Goal: Information Seeking & Learning: Check status

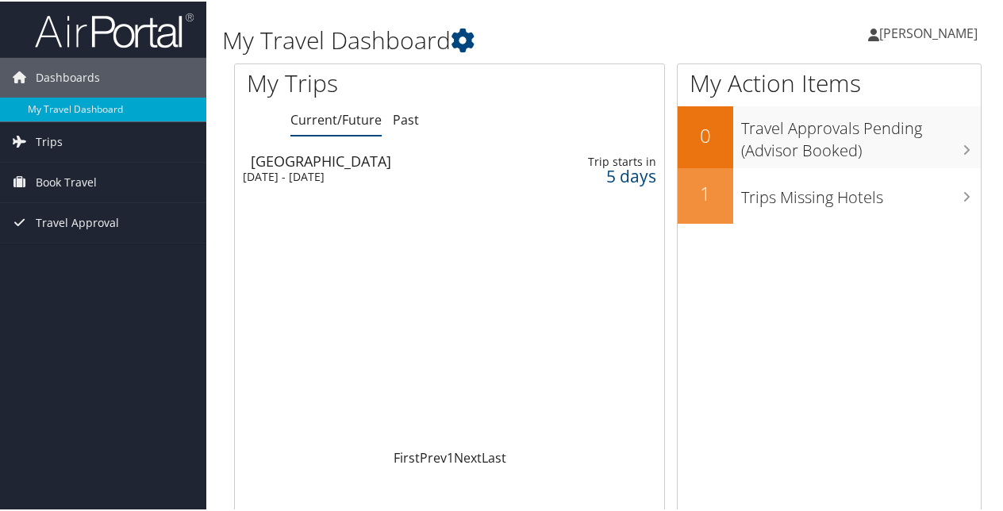
click at [315, 168] on div "[DATE] - [DATE]" at bounding box center [376, 175] width 266 height 14
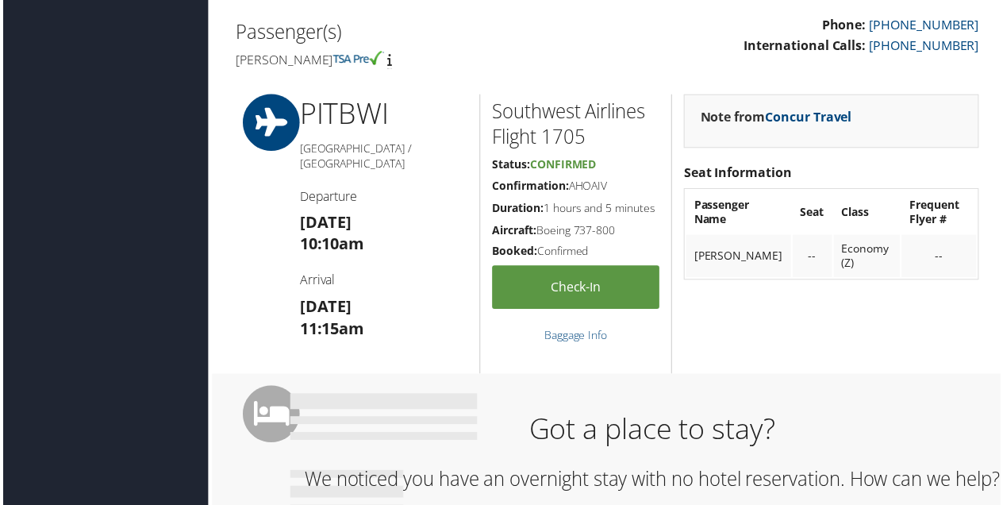
scroll to position [459, 0]
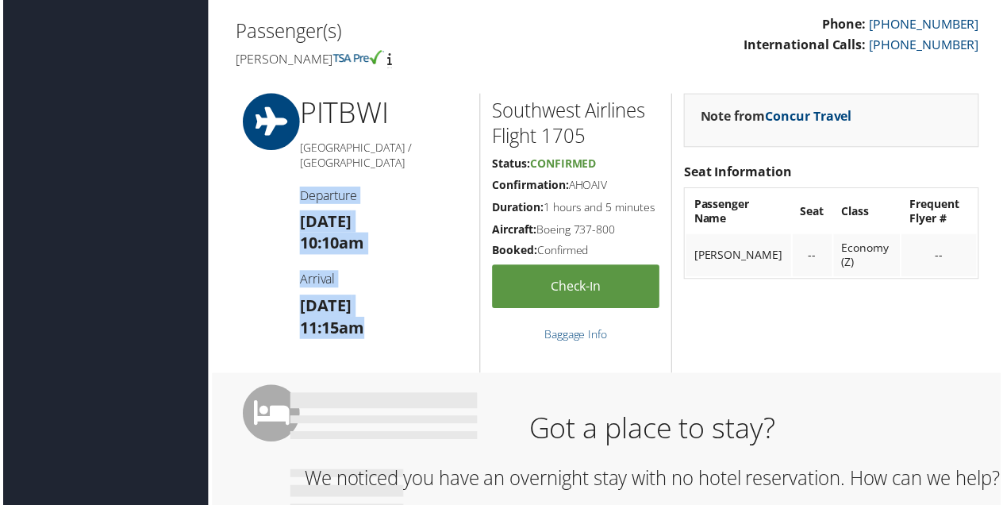
drag, startPoint x: 295, startPoint y: 178, endPoint x: 388, endPoint y: 319, distance: 169.0
click at [388, 319] on div "PIT BWI [GEOGRAPHIC_DATA] / [GEOGRAPHIC_DATA] Departure [DATE] 10:10am Arrival …" at bounding box center [382, 234] width 193 height 281
drag, startPoint x: 388, startPoint y: 319, endPoint x: 324, endPoint y: 225, distance: 114.2
copy div "Departure Mon 15 Sep 10:10am Arrival Mon 15 Sep 11:15am"
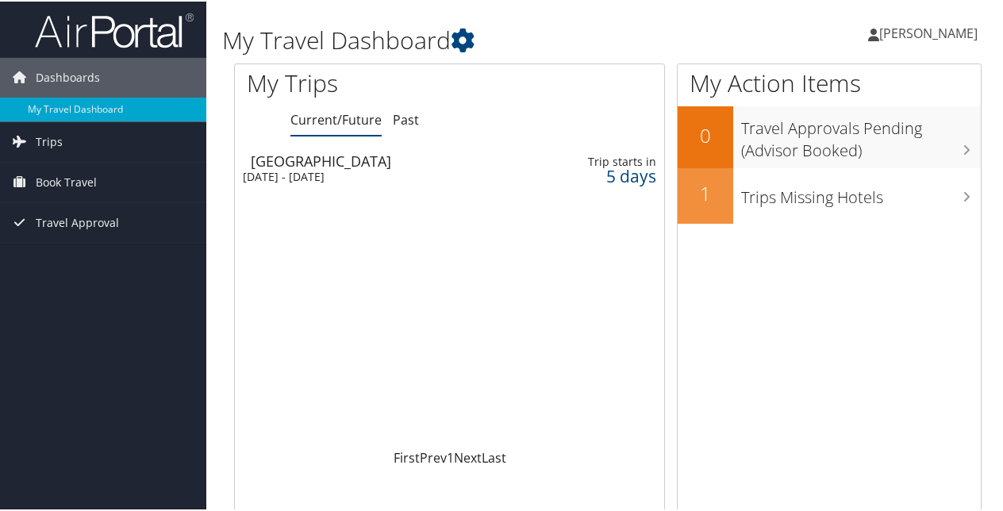
click at [356, 171] on div "[DATE] - [DATE]" at bounding box center [376, 175] width 266 height 14
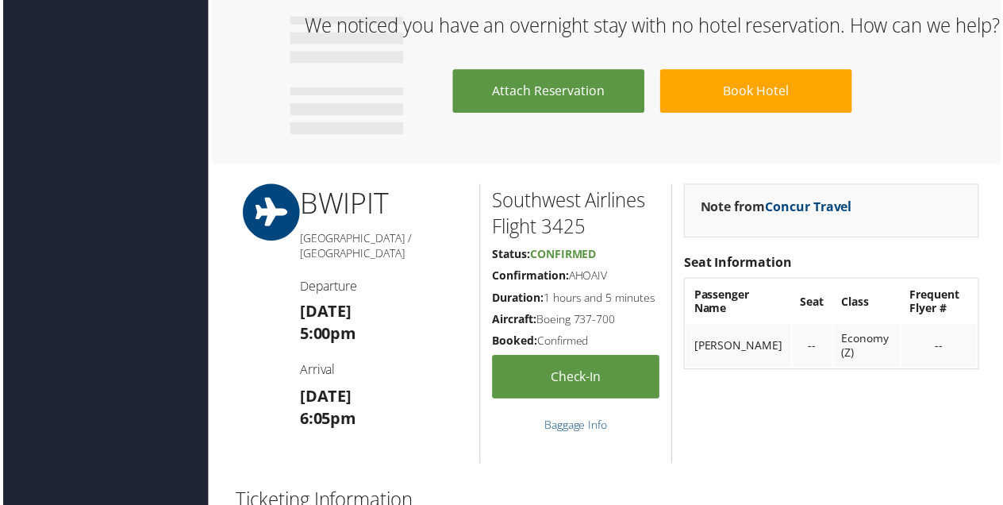
scroll to position [917, 0]
